Goal: Information Seeking & Learning: Learn about a topic

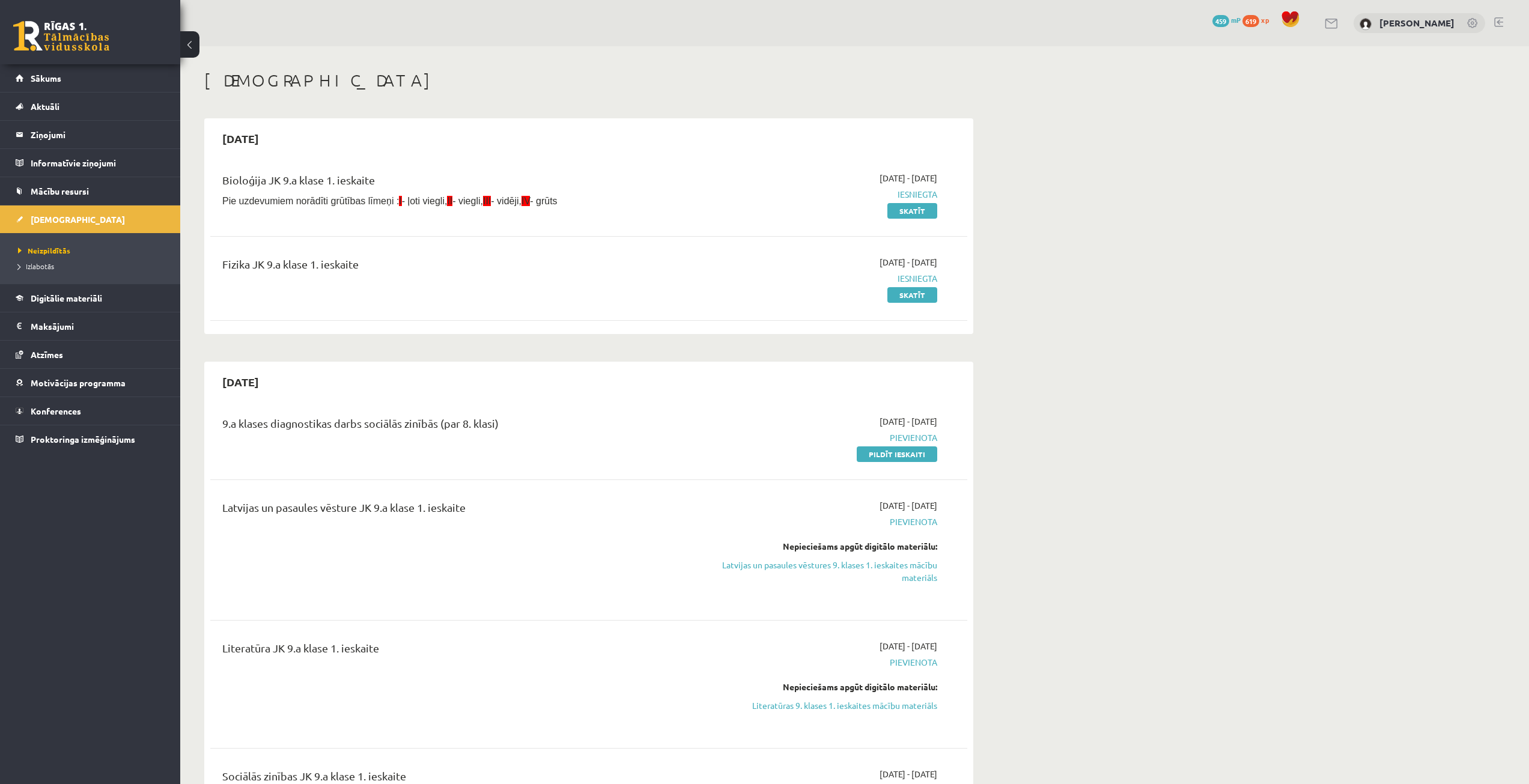
scroll to position [178, 0]
click at [60, 295] on span "Digitālie materiāli" at bounding box center [66, 298] width 72 height 11
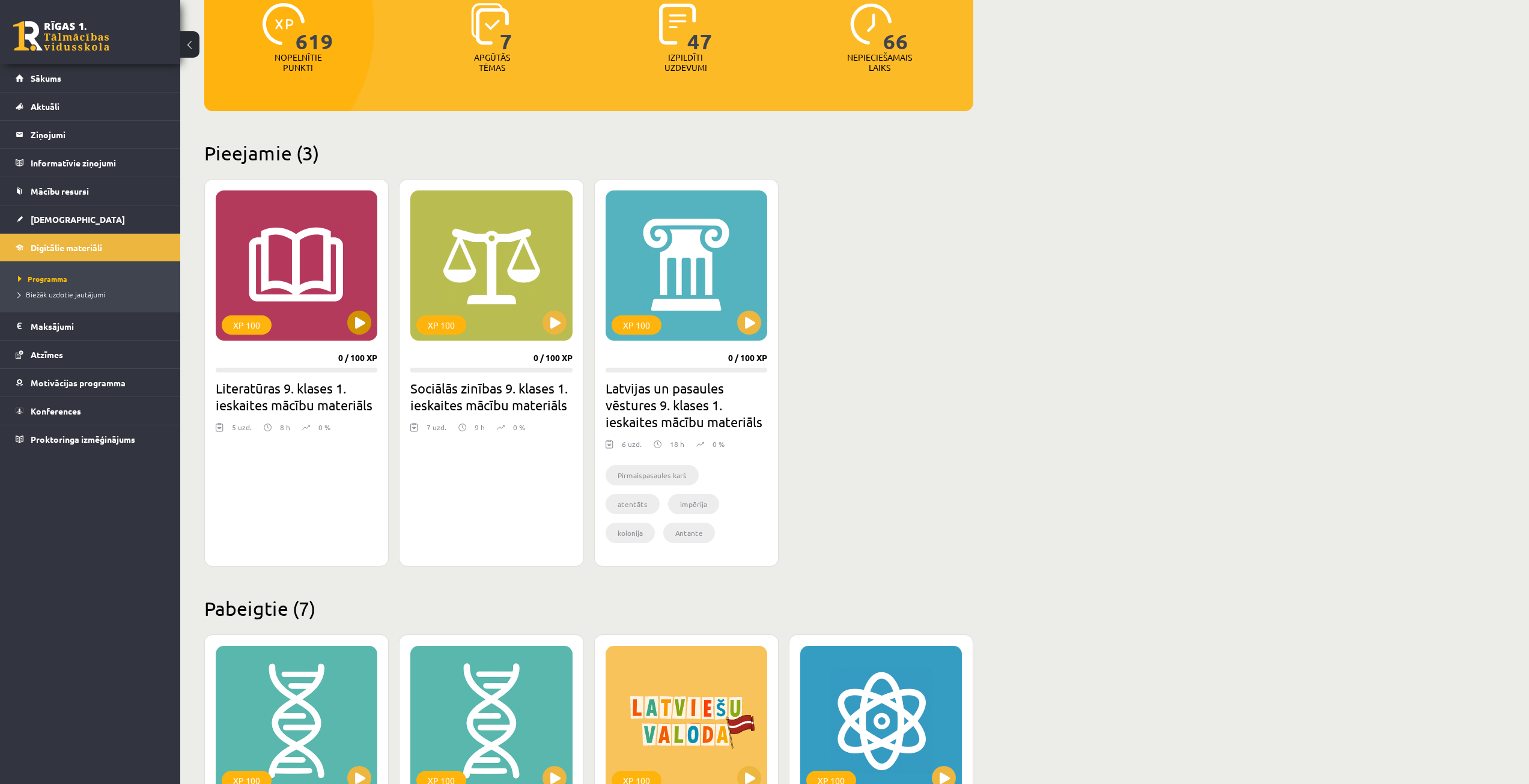
scroll to position [180, 0]
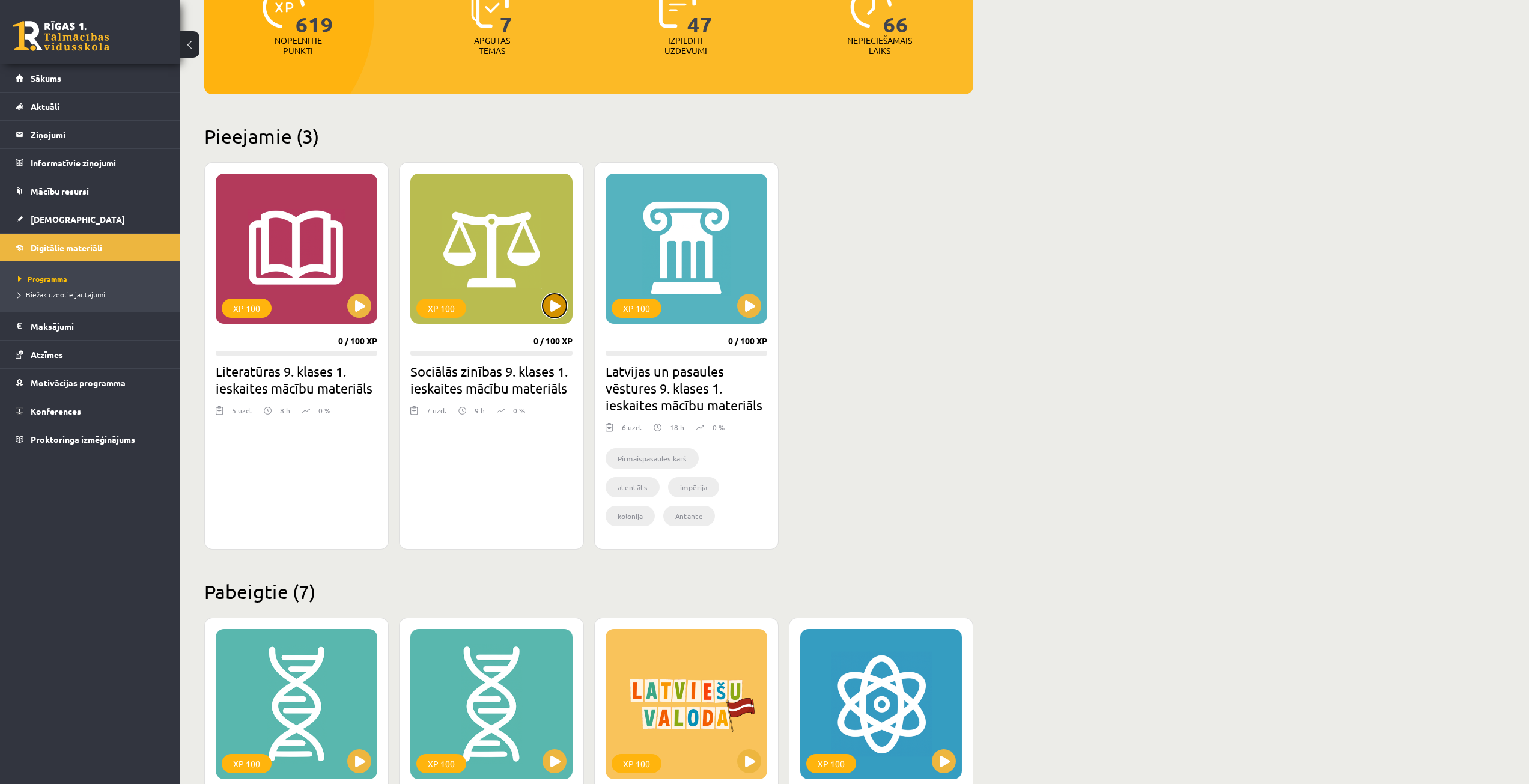
click at [546, 308] on button at bounding box center [554, 305] width 24 height 24
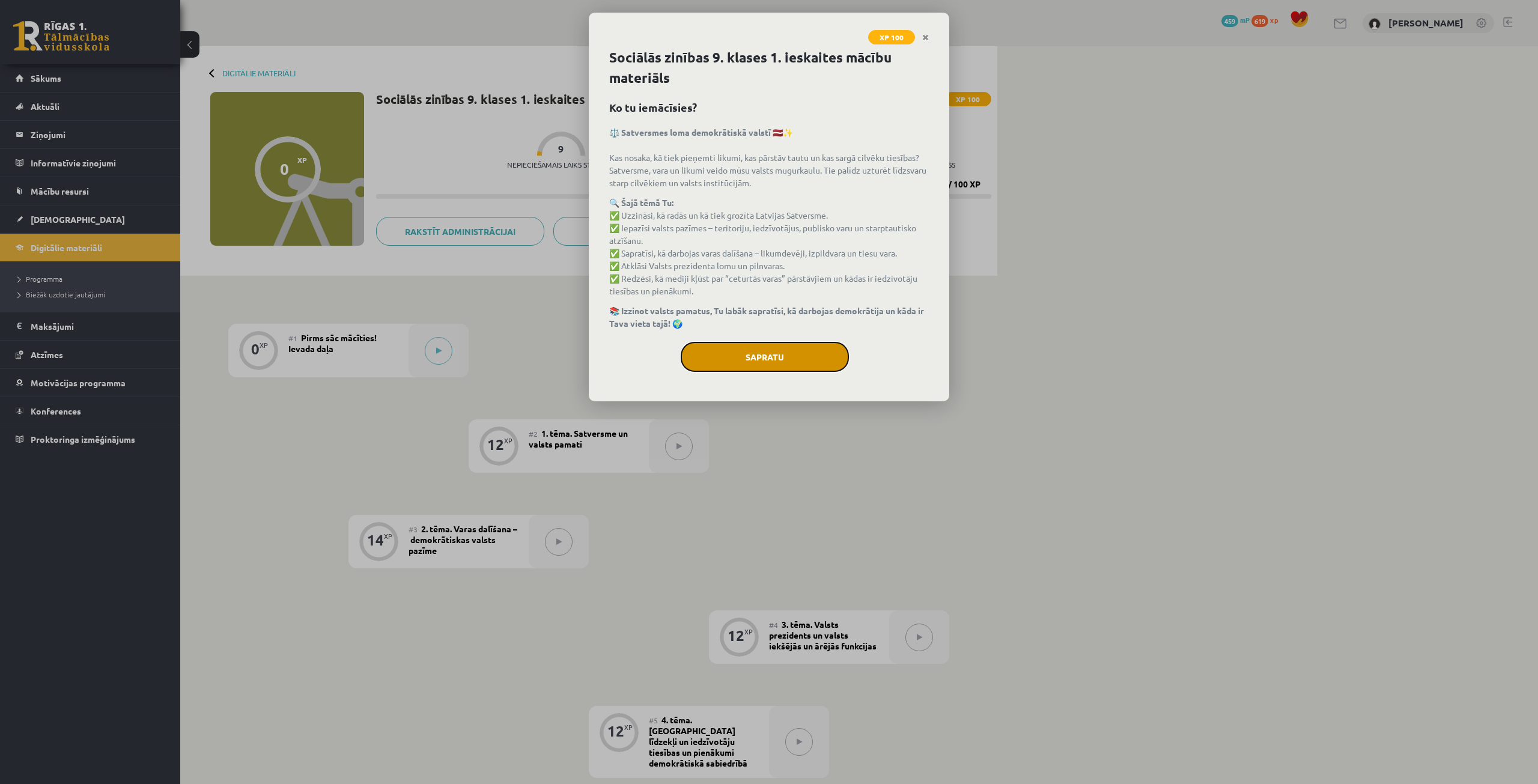
click at [742, 367] on button "Sapratu" at bounding box center [765, 356] width 168 height 30
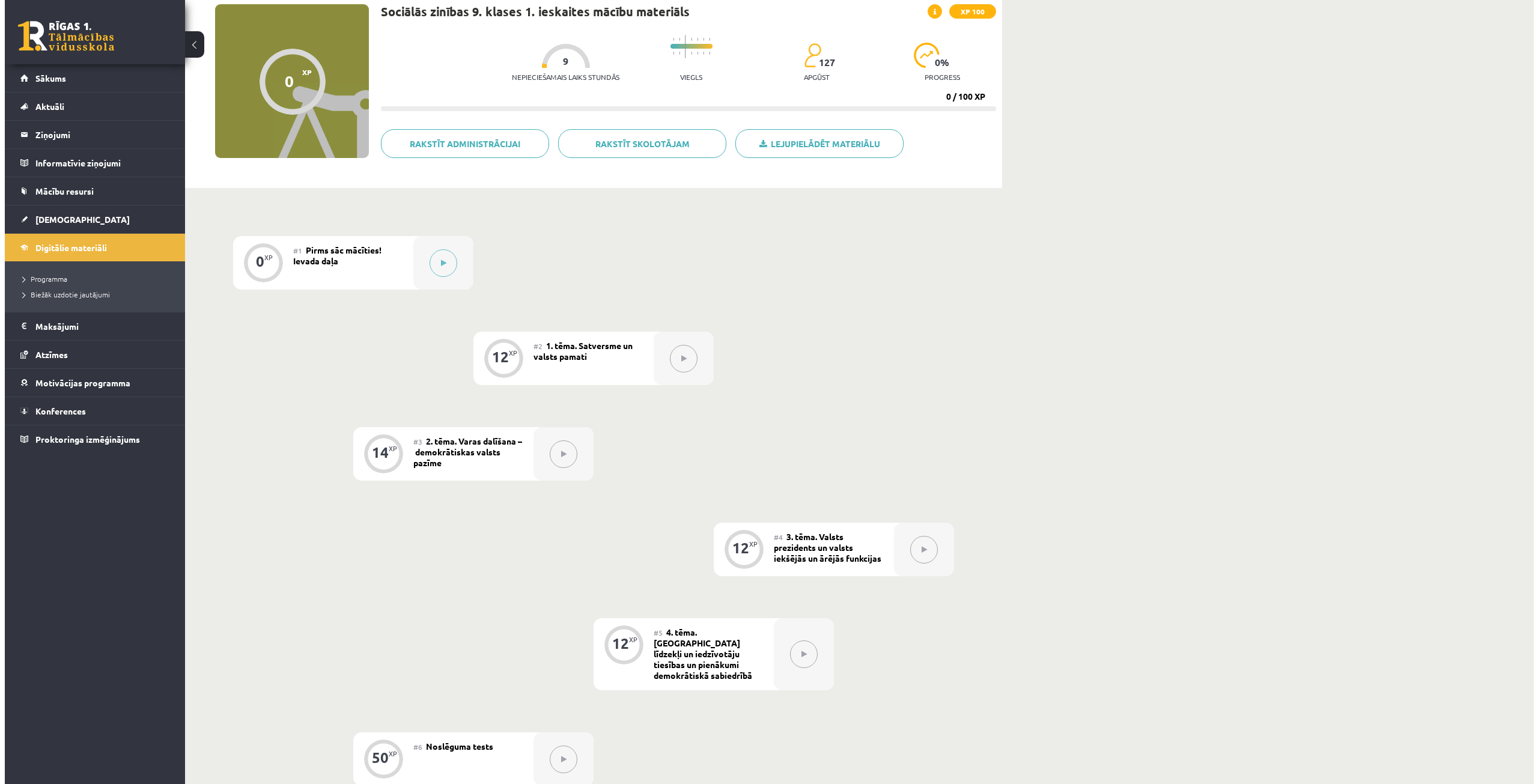
scroll to position [60, 0]
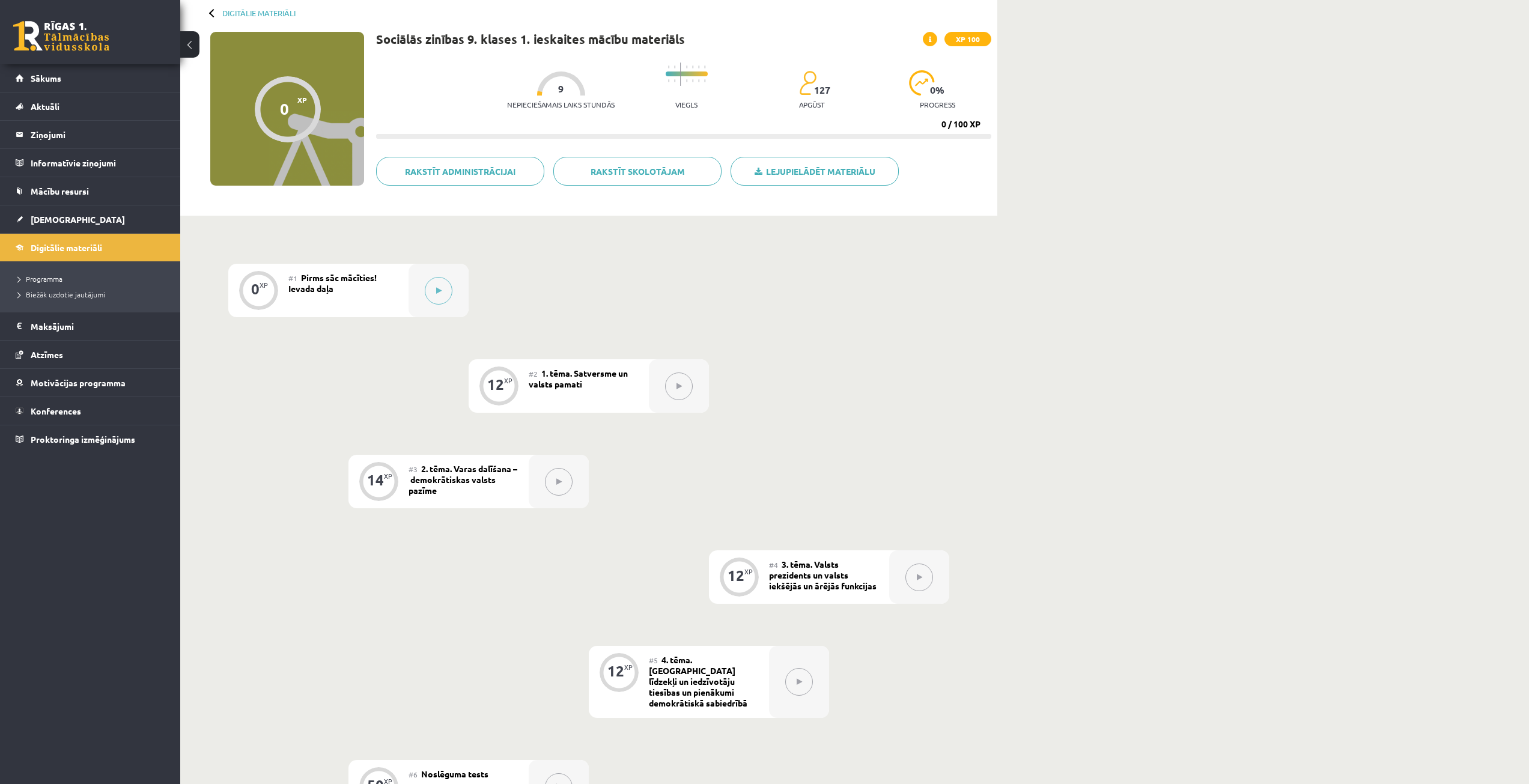
click at [1213, 120] on div "Digitālie materiāli 0 XP XP 100 0 / 100 XP Sociālās zinības 9. klases 1. ieskai…" at bounding box center [854, 492] width 1349 height 1013
click at [448, 294] on button at bounding box center [438, 290] width 27 height 27
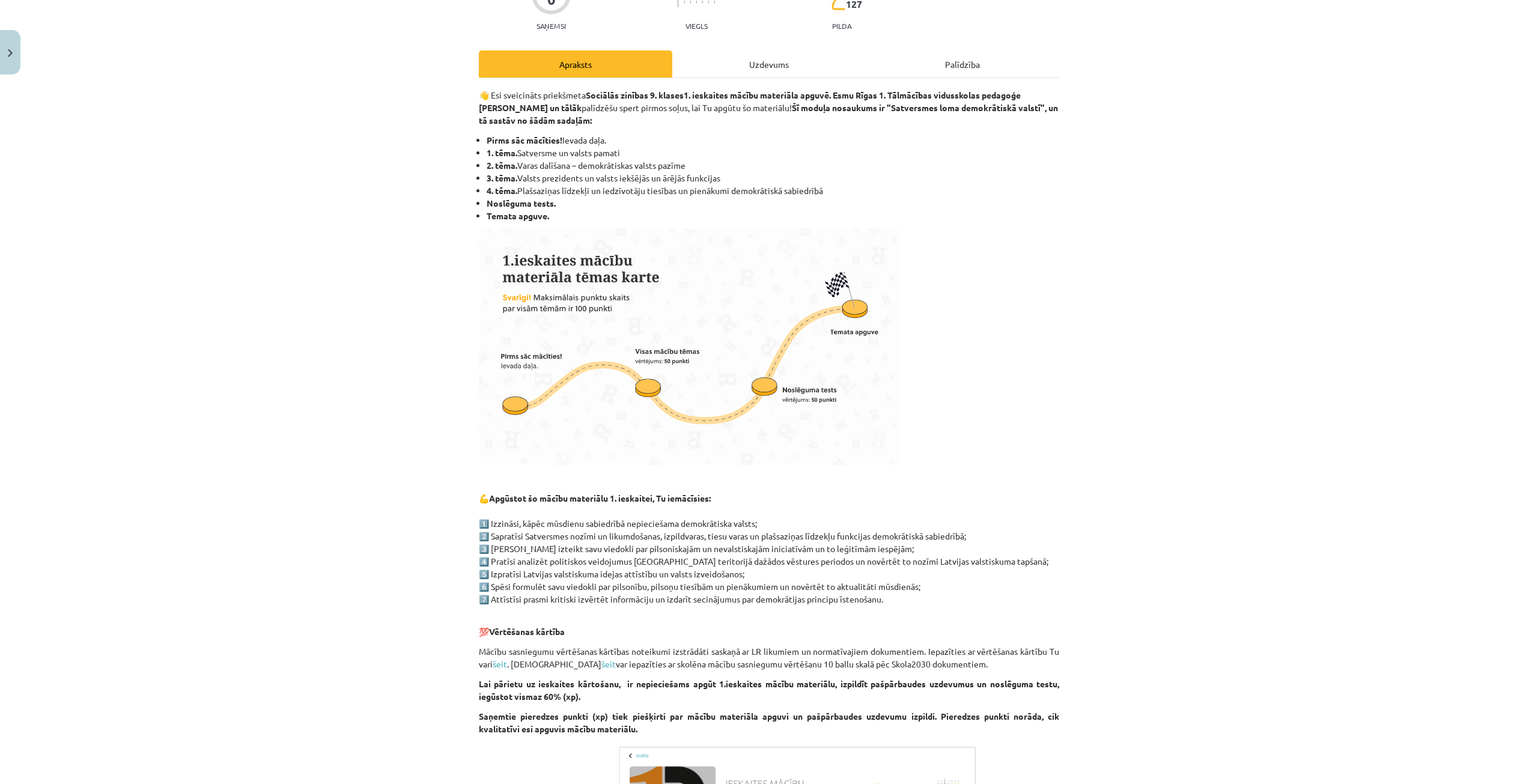
scroll to position [0, 0]
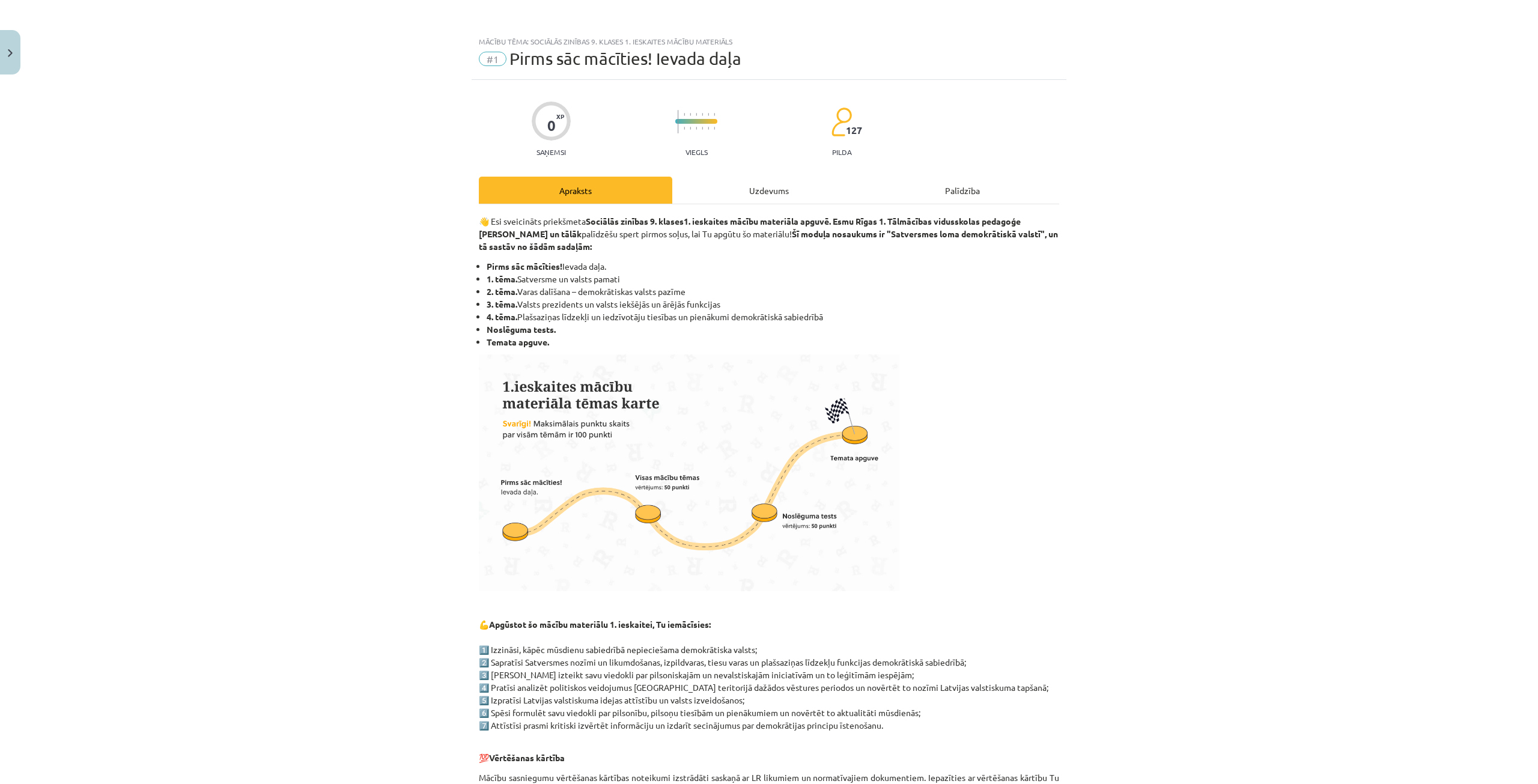
click at [822, 193] on div "Uzdevums" at bounding box center [769, 190] width 193 height 27
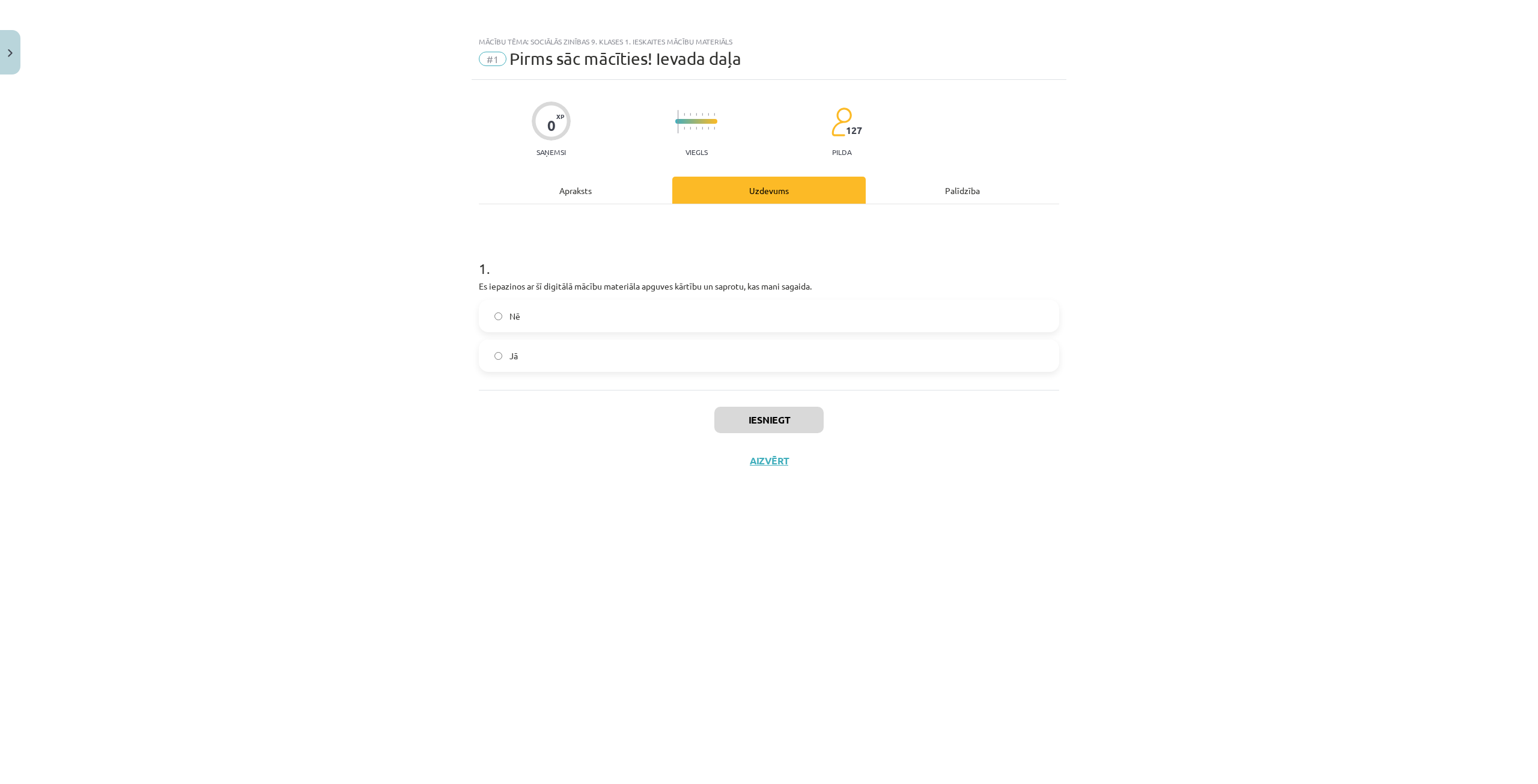
click at [939, 195] on div "Palīdzība" at bounding box center [962, 190] width 193 height 27
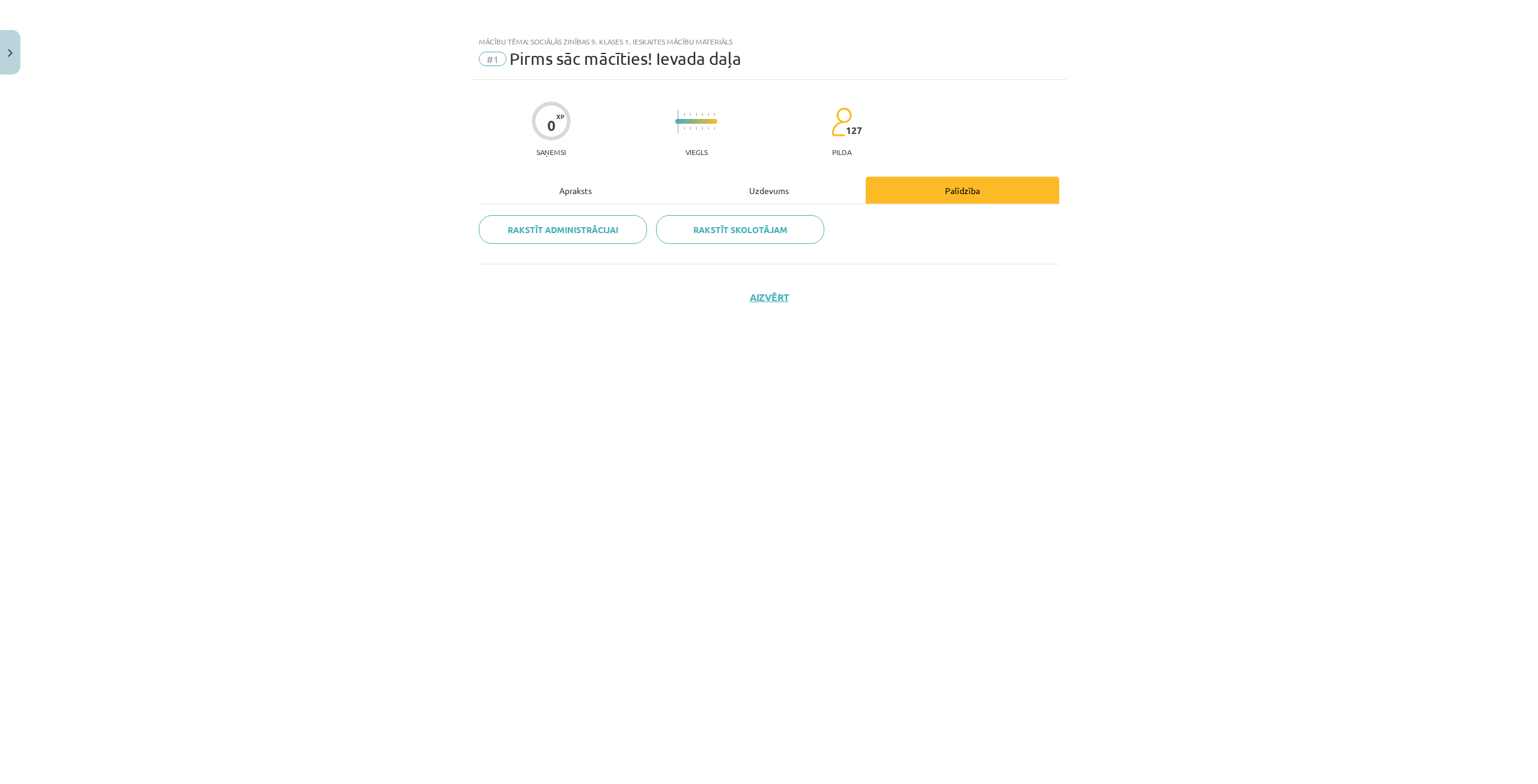
click at [574, 193] on div "Apraksts" at bounding box center [576, 190] width 193 height 27
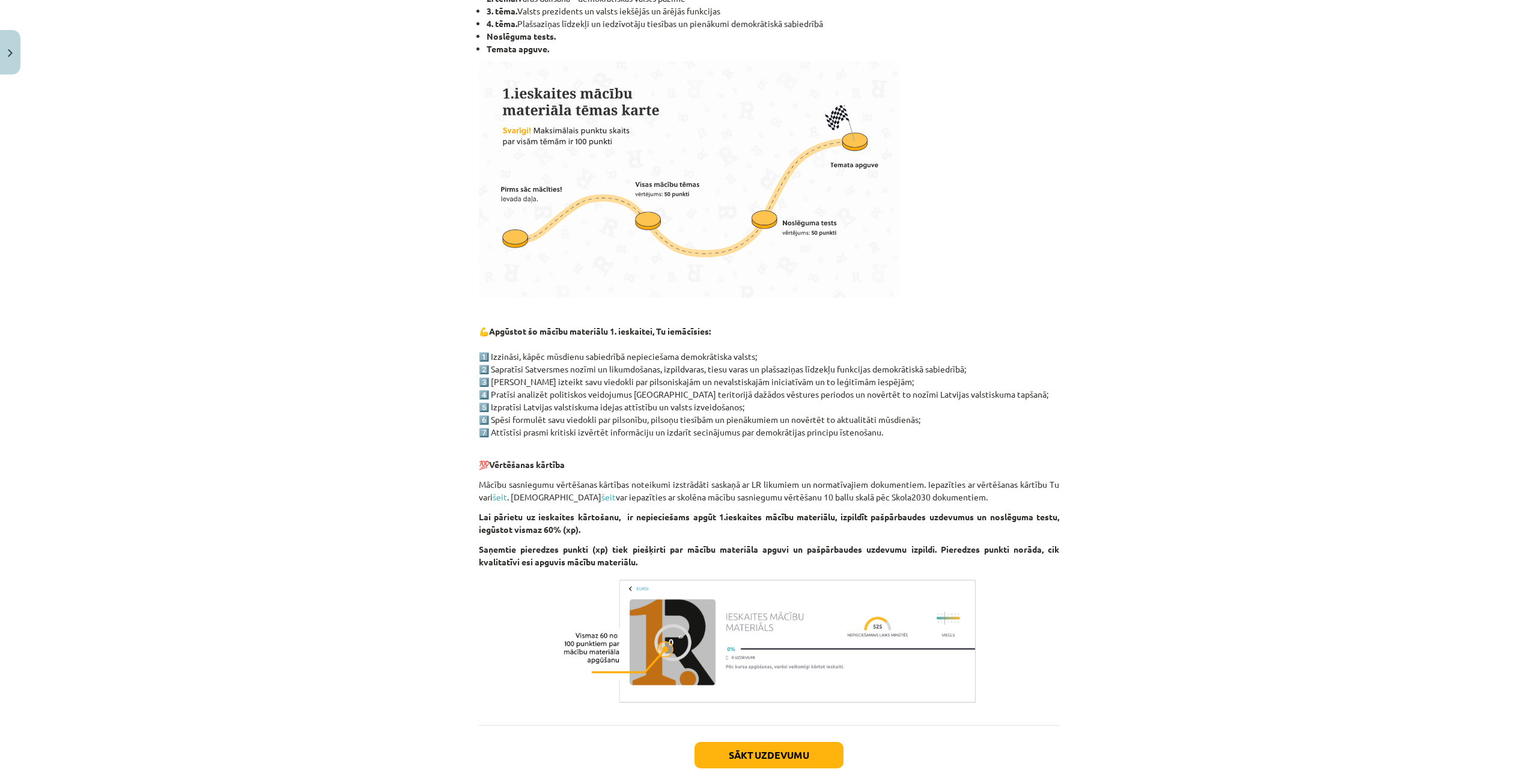
scroll to position [300, 0]
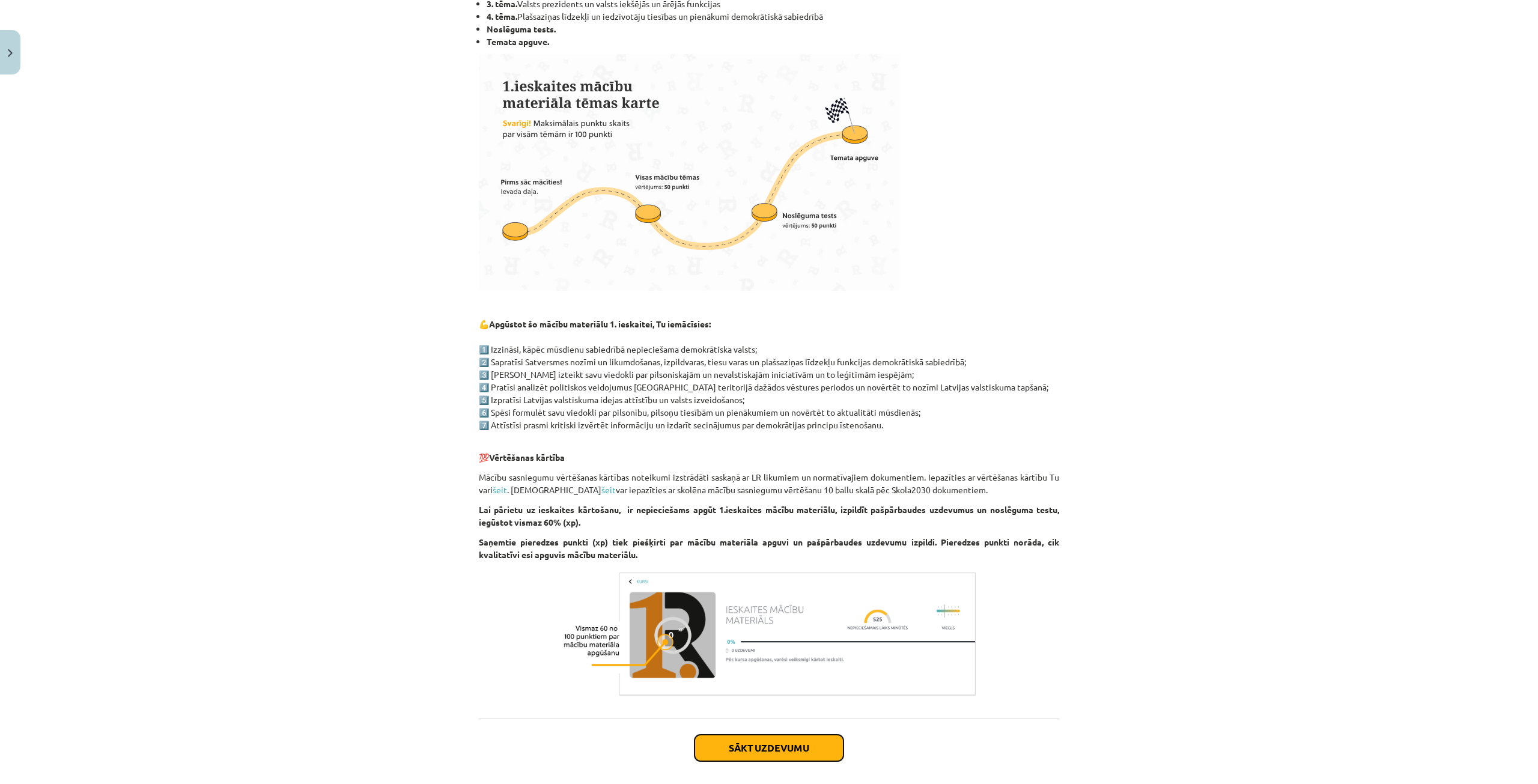
click at [805, 741] on button "Sākt uzdevumu" at bounding box center [769, 748] width 149 height 26
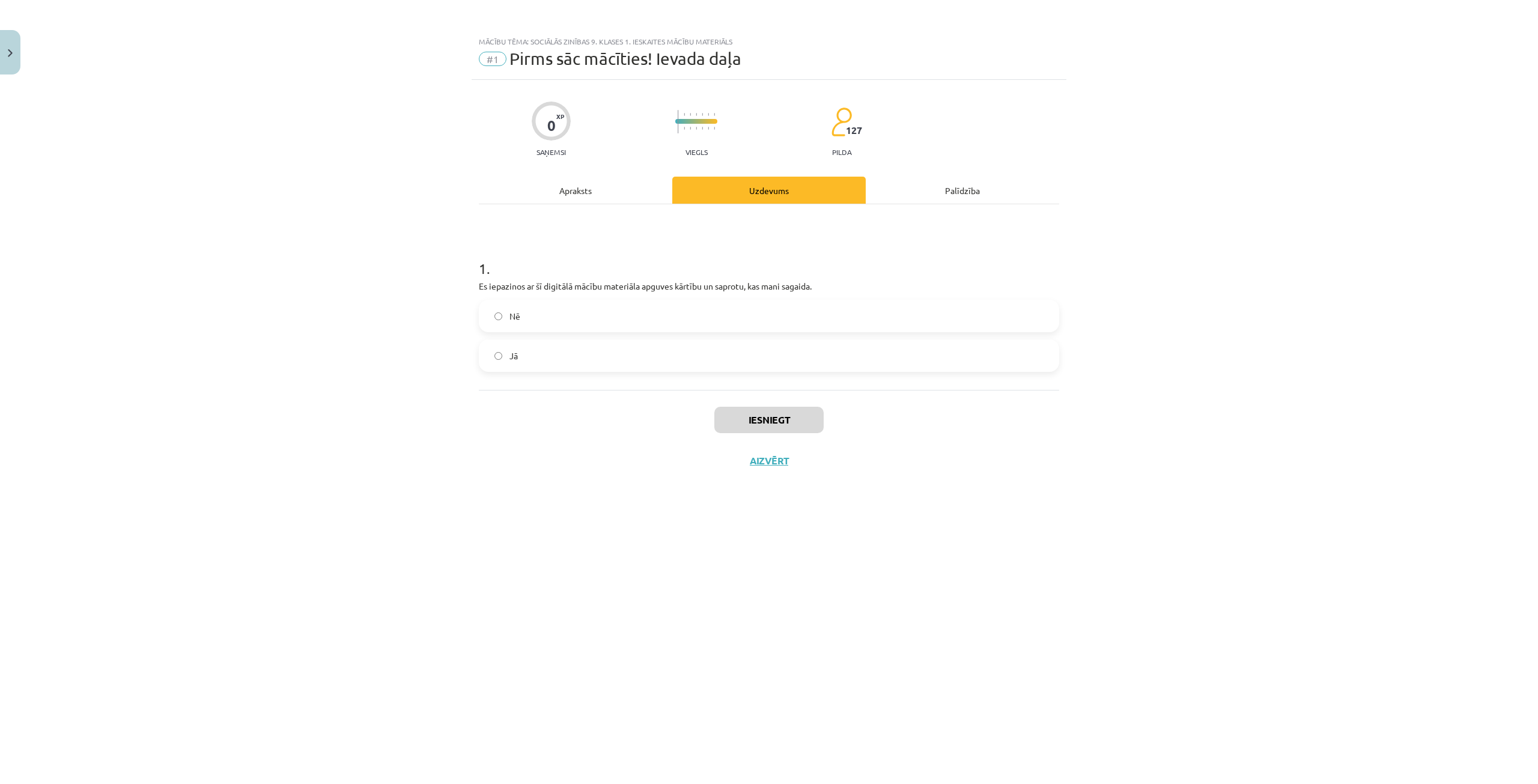
scroll to position [0, 0]
click at [467, 409] on div "Mācību tēma: Sociālās zinības 9. klases 1. ieskaites mācību materiāls #1 Pirms …" at bounding box center [769, 392] width 1538 height 784
click at [512, 369] on label "Jā" at bounding box center [769, 355] width 578 height 30
click at [756, 416] on button "Iesniegt" at bounding box center [769, 420] width 110 height 26
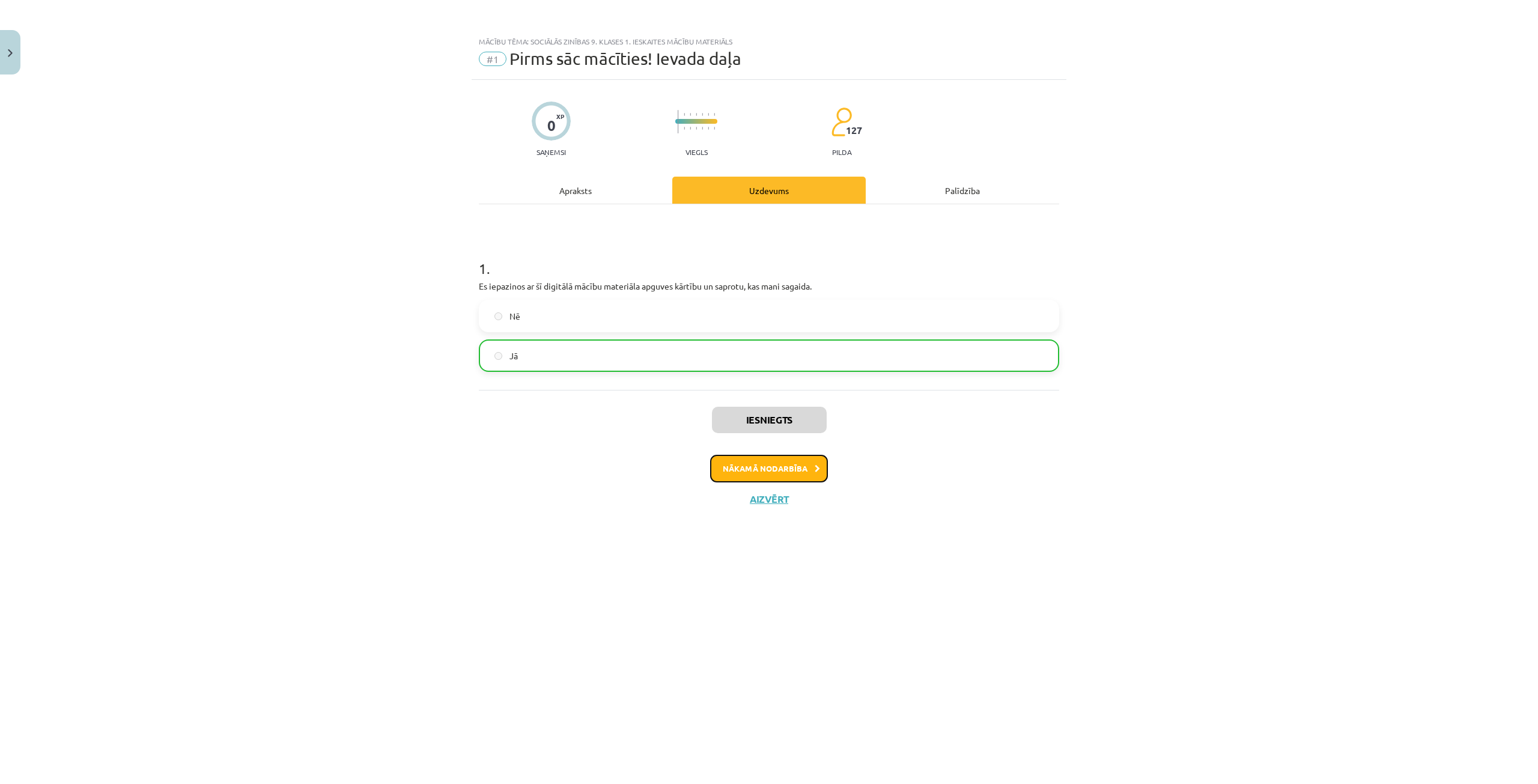
click at [740, 463] on button "Nākamā nodarbība" at bounding box center [769, 468] width 118 height 27
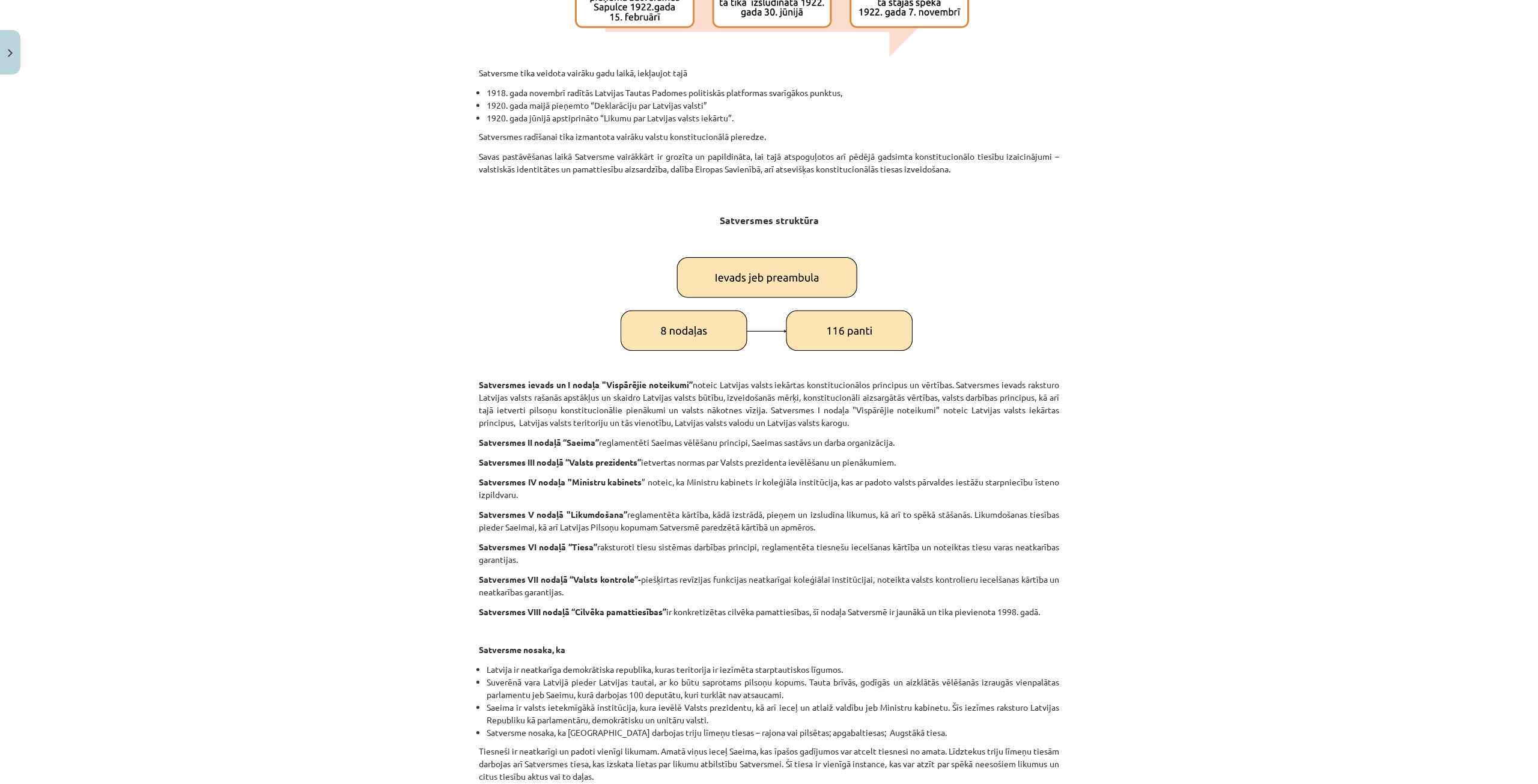
scroll to position [1201, 0]
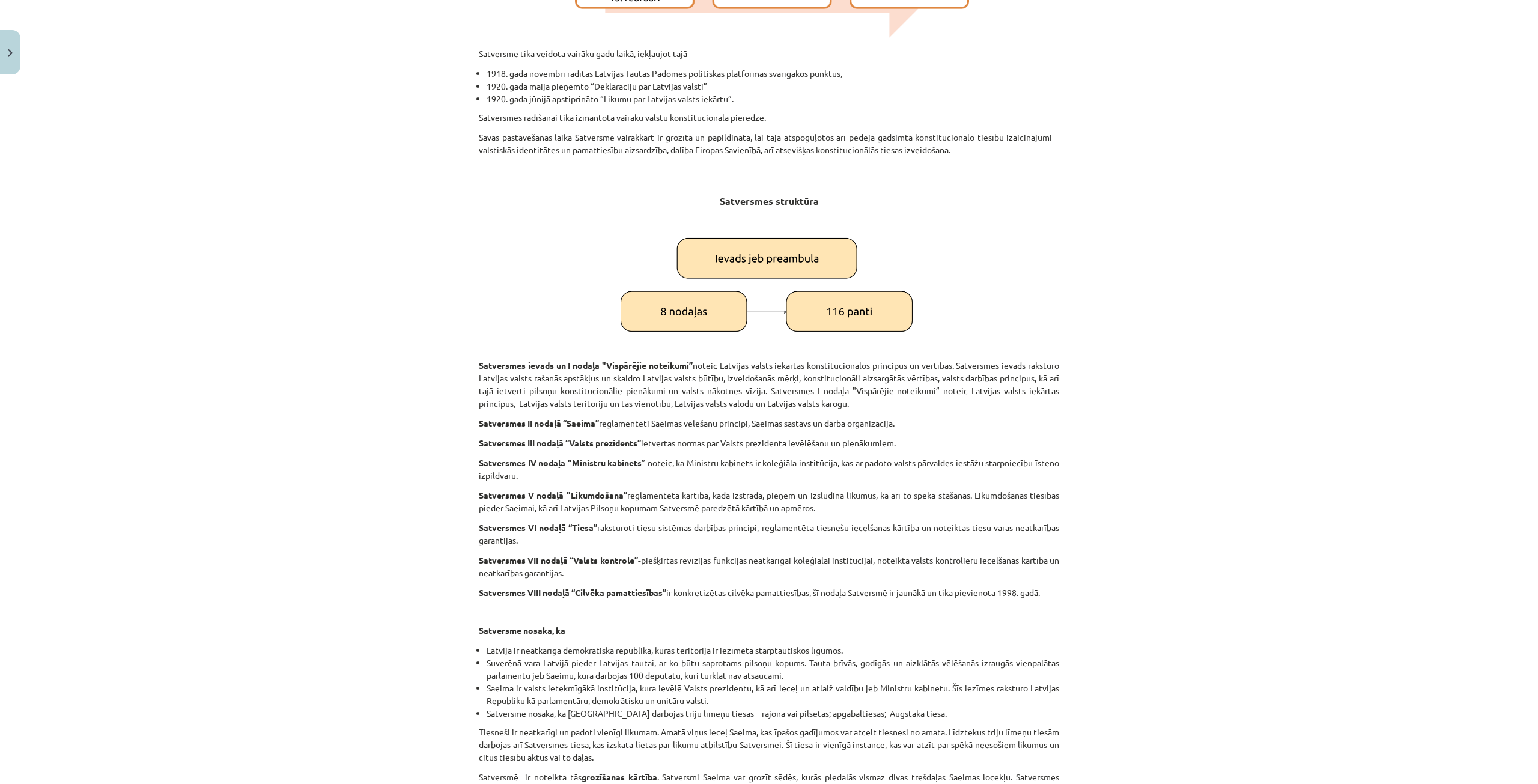
drag, startPoint x: 337, startPoint y: 456, endPoint x: 320, endPoint y: 469, distance: 21.4
drag, startPoint x: 320, startPoint y: 469, endPoint x: 276, endPoint y: 601, distance: 139.1
click at [276, 601] on div "Mācību tēma: Sociālās zinības 9. klases 1. ieskaites mācību materiāls #2 1. tēm…" at bounding box center [769, 392] width 1538 height 784
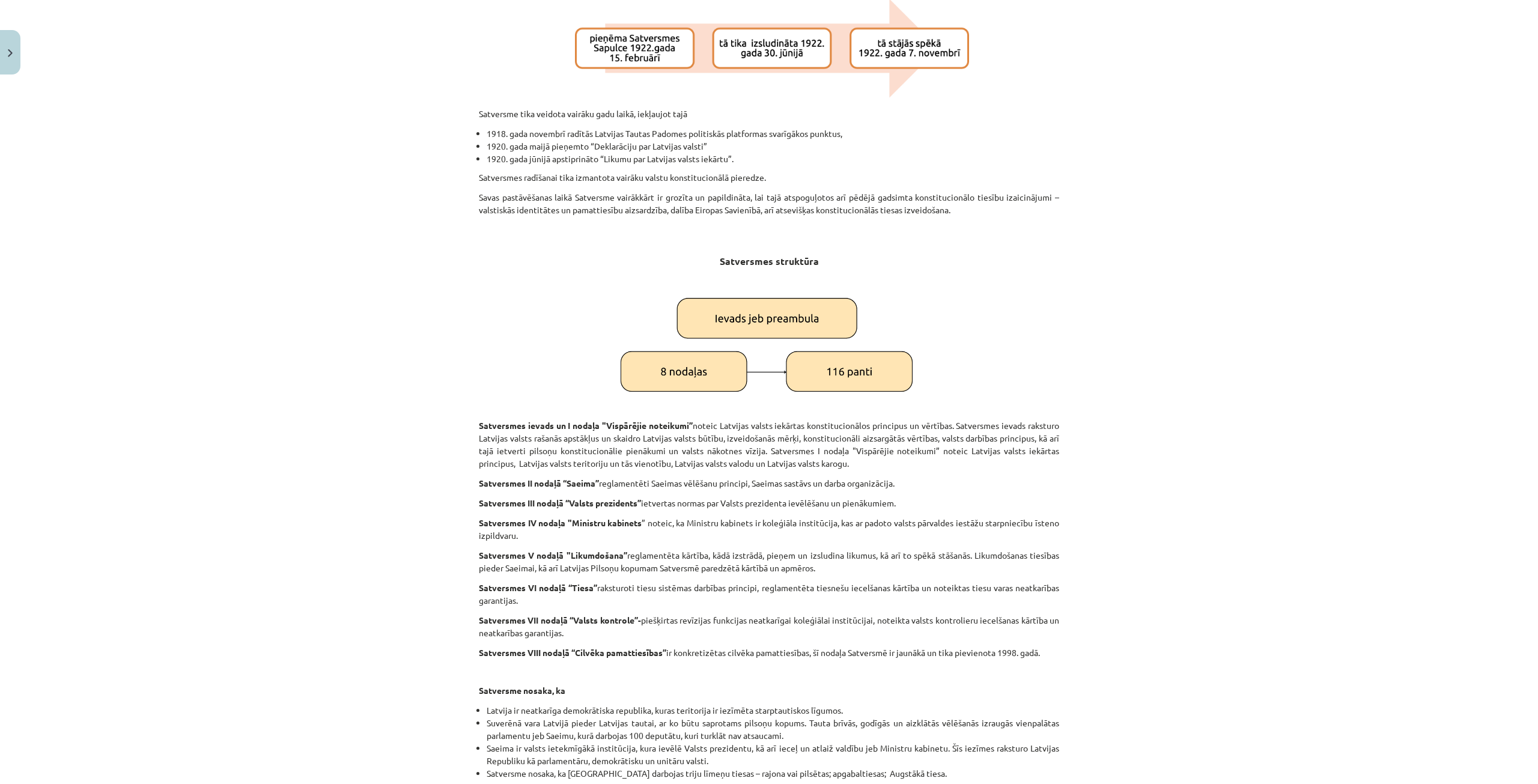
scroll to position [1081, 0]
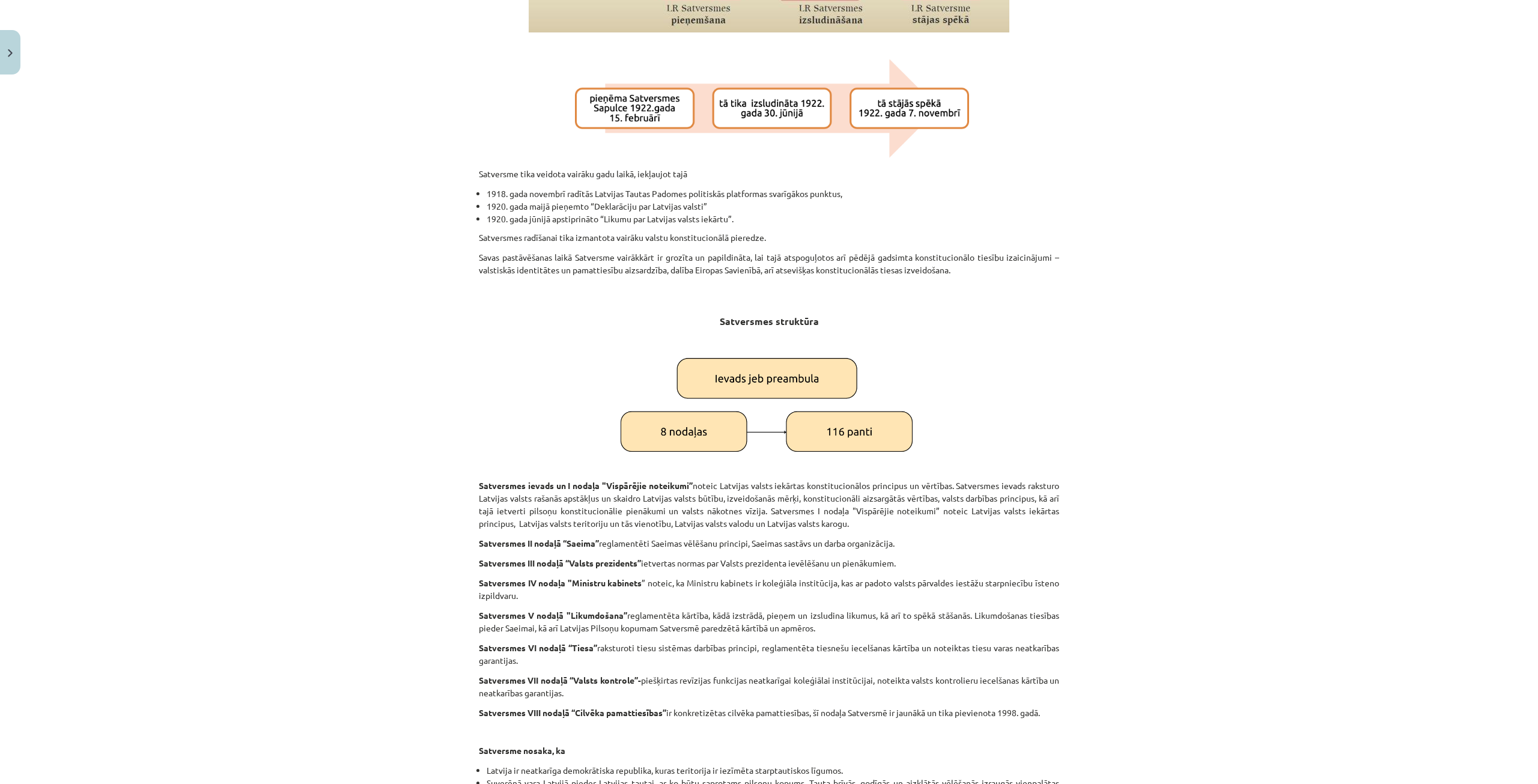
click at [1116, 284] on div "Mācību tēma: Sociālās zinības 9. klases 1. ieskaites mācību materiāls #2 1. tēm…" at bounding box center [769, 392] width 1538 height 784
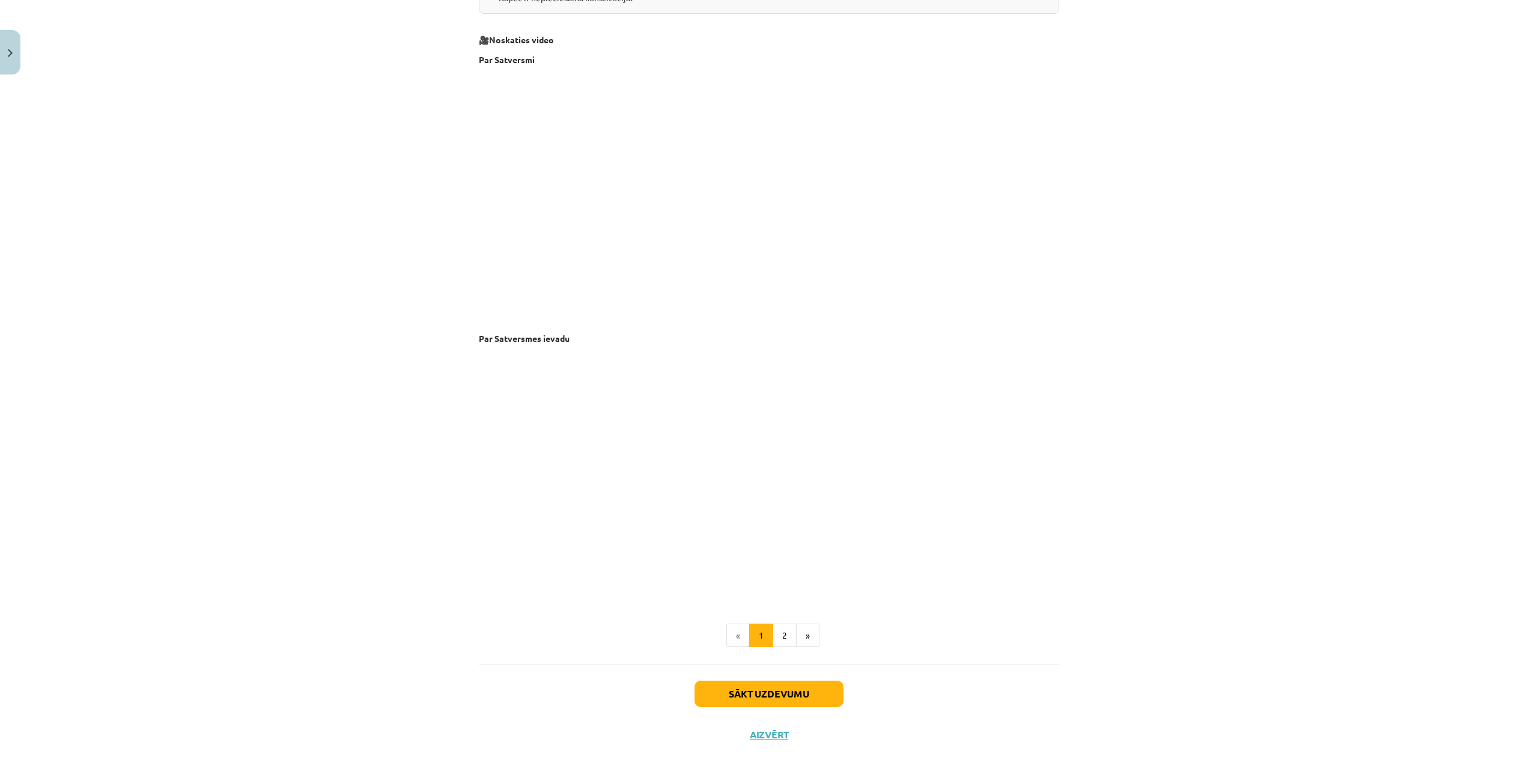
scroll to position [2163, 0]
click at [781, 638] on button "2" at bounding box center [784, 634] width 24 height 24
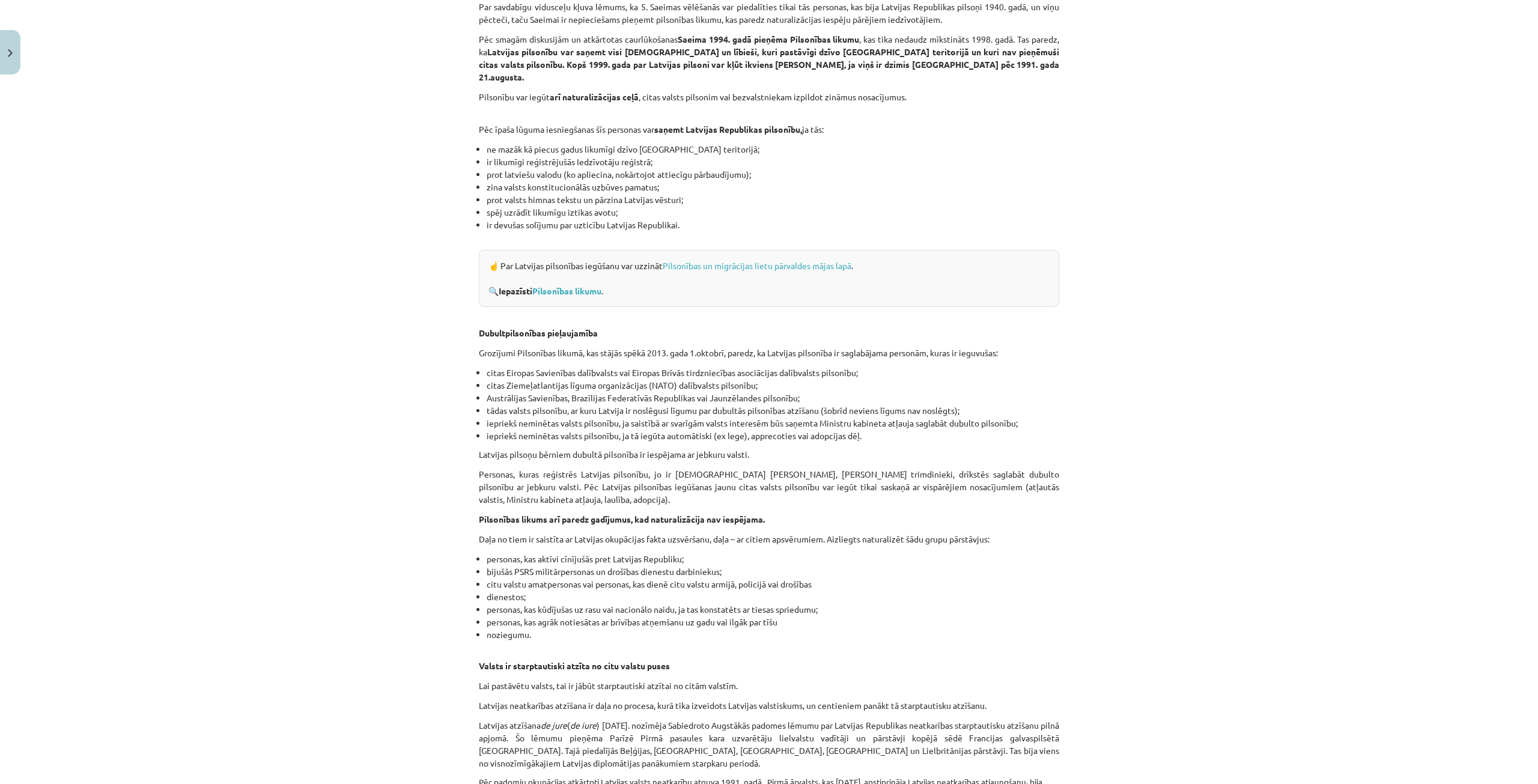
scroll to position [1541, 0]
